Goal: Information Seeking & Learning: Learn about a topic

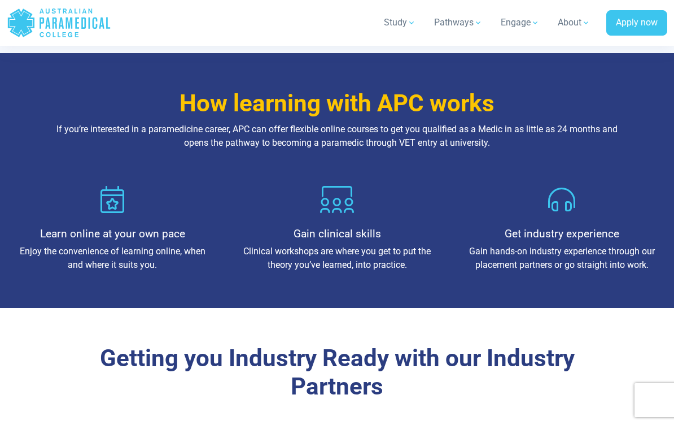
scroll to position [1217, 0]
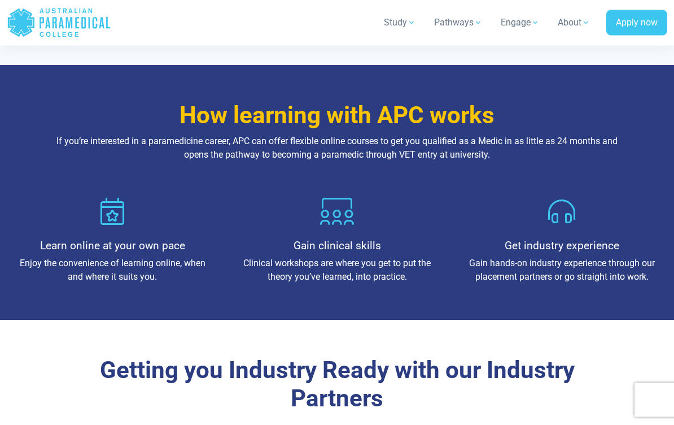
click at [638, 20] on link "Apply now" at bounding box center [636, 23] width 61 height 26
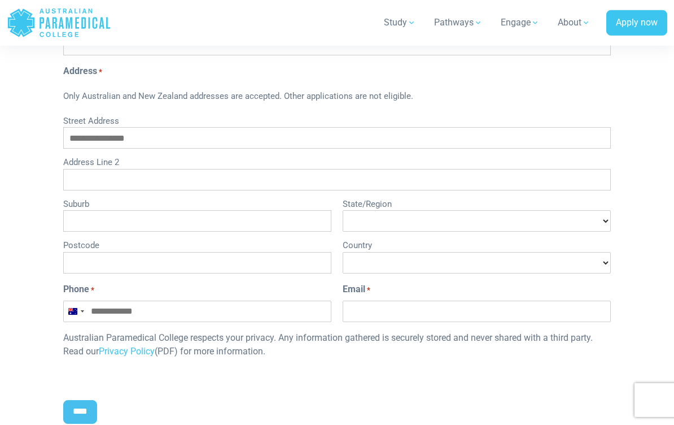
scroll to position [484, 0]
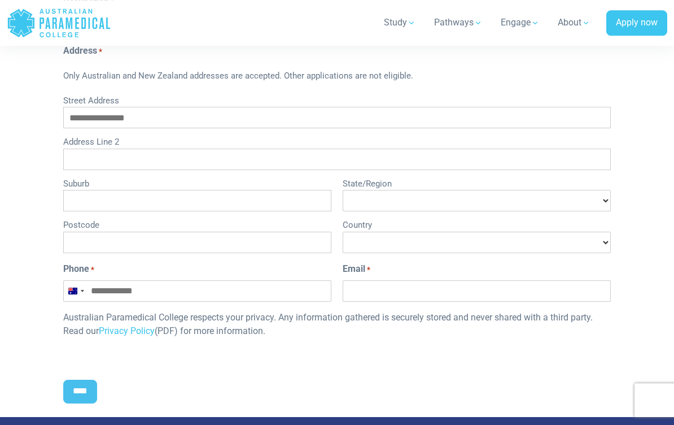
click at [84, 392] on input "****" at bounding box center [80, 391] width 34 height 24
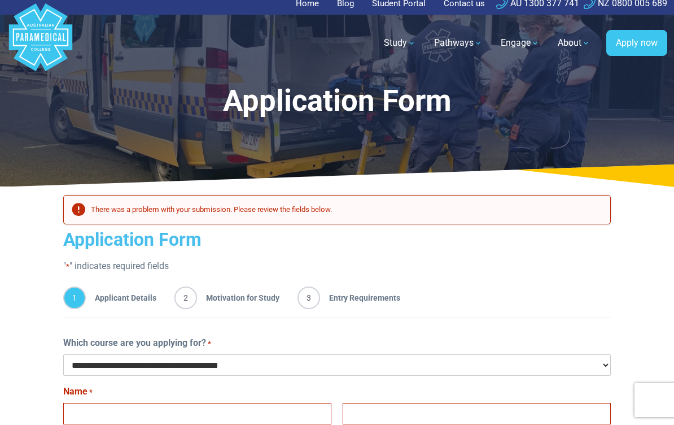
scroll to position [8, 0]
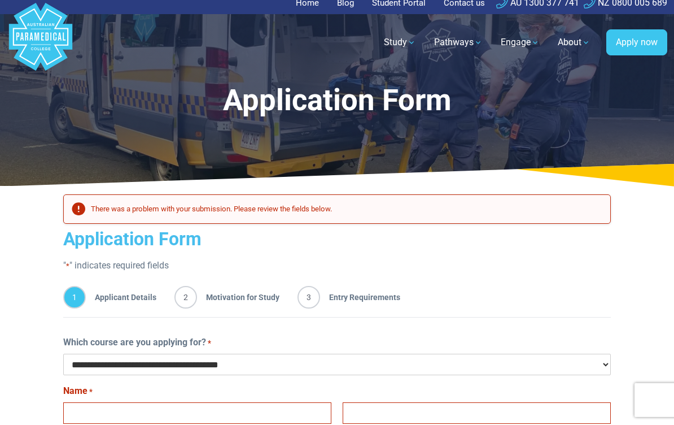
click at [246, 283] on div "1 Applicant Details 2 Motivation for Study 3 Entry Requirements" at bounding box center [337, 299] width 548 height 36
click at [284, 293] on div "1 Applicant Details 2 Motivation for Study 3 Entry Requirements" at bounding box center [337, 299] width 548 height 36
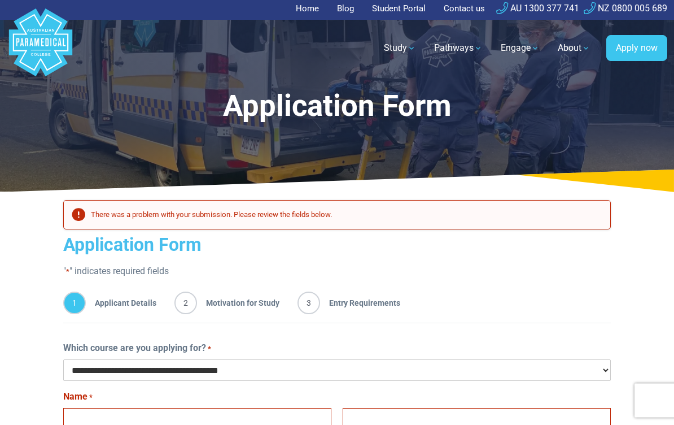
scroll to position [2, 0]
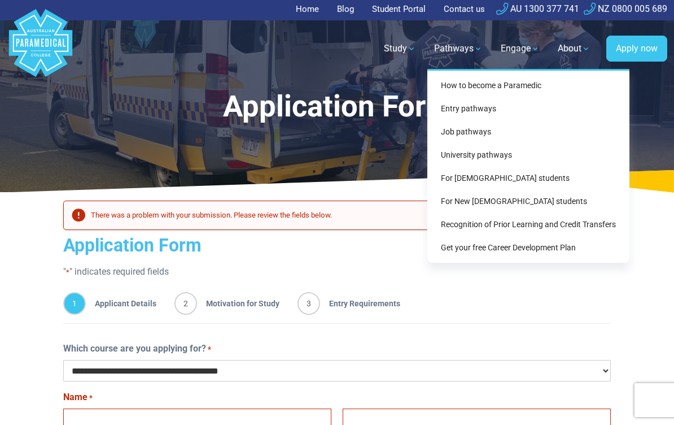
click at [536, 81] on link "How to become a Paramedic" at bounding box center [528, 85] width 193 height 21
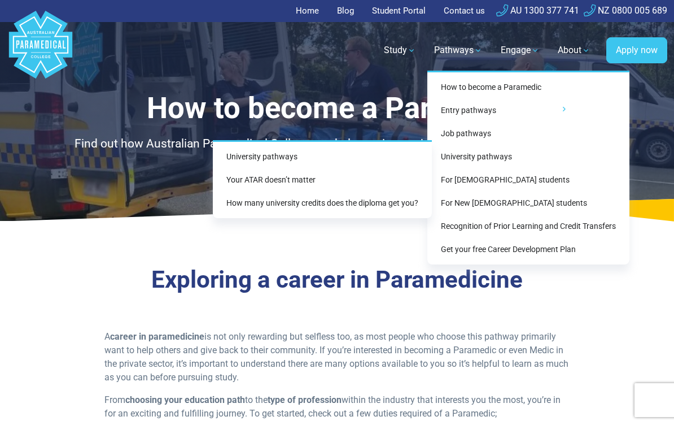
click at [397, 149] on link "University pathways" at bounding box center [322, 156] width 210 height 21
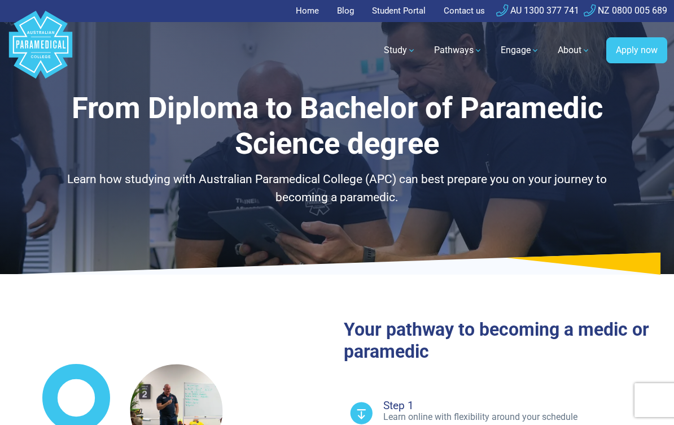
select select "**********"
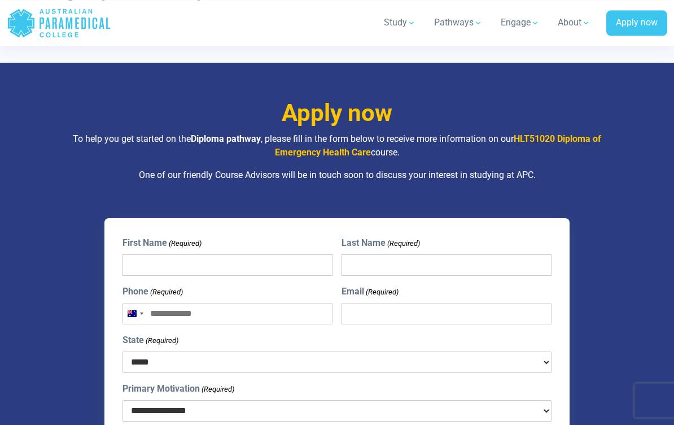
scroll to position [2760, 0]
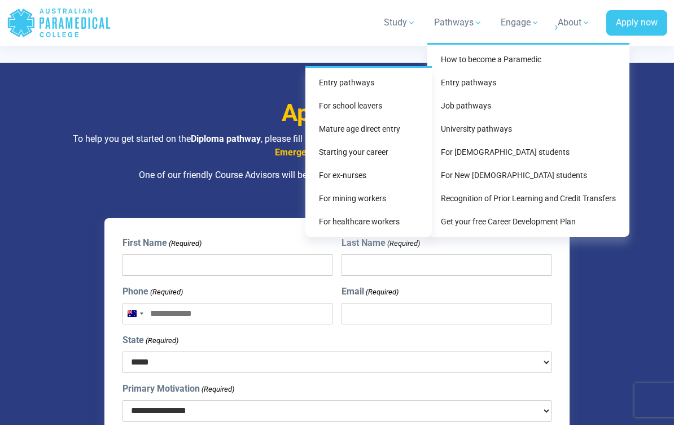
click at [366, 104] on link "For school leavers" at bounding box center [368, 105] width 117 height 21
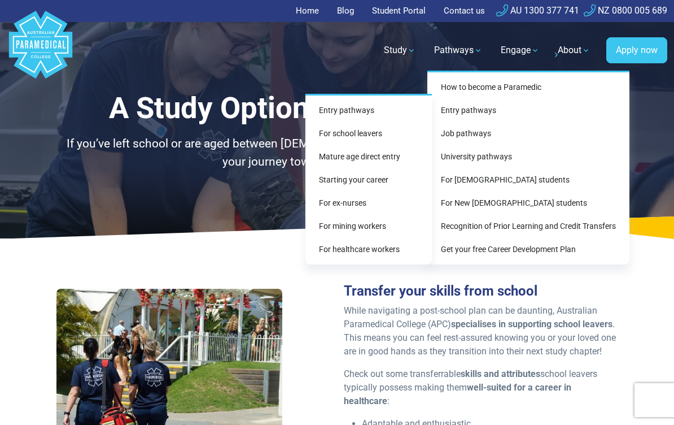
click at [369, 110] on link "Entry pathways" at bounding box center [368, 110] width 117 height 21
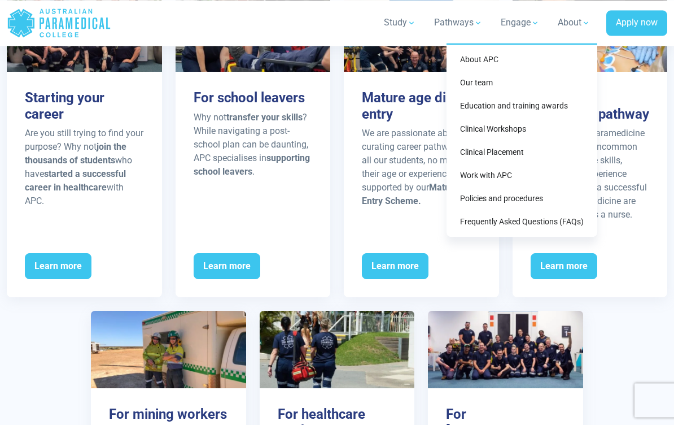
scroll to position [1452, 0]
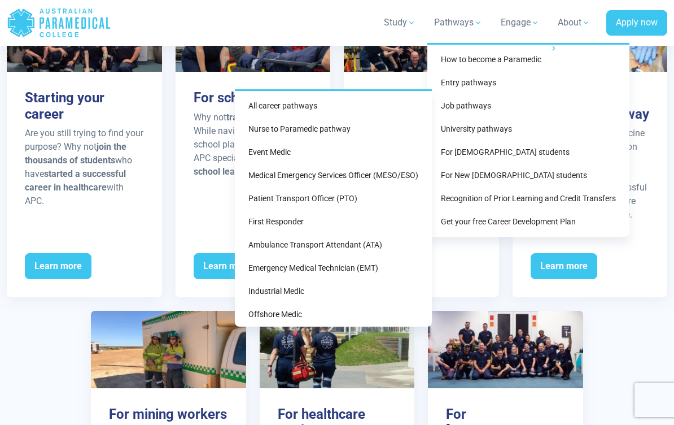
click at [352, 202] on link "Patient Transport Officer (PTO)" at bounding box center [333, 198] width 188 height 21
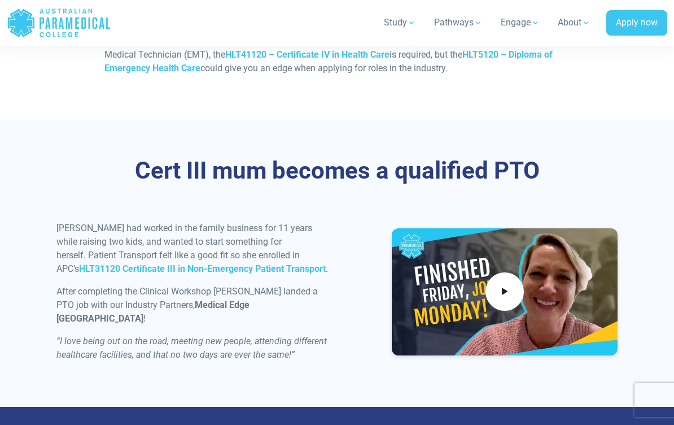
scroll to position [1113, 0]
